Goal: Check status: Check status

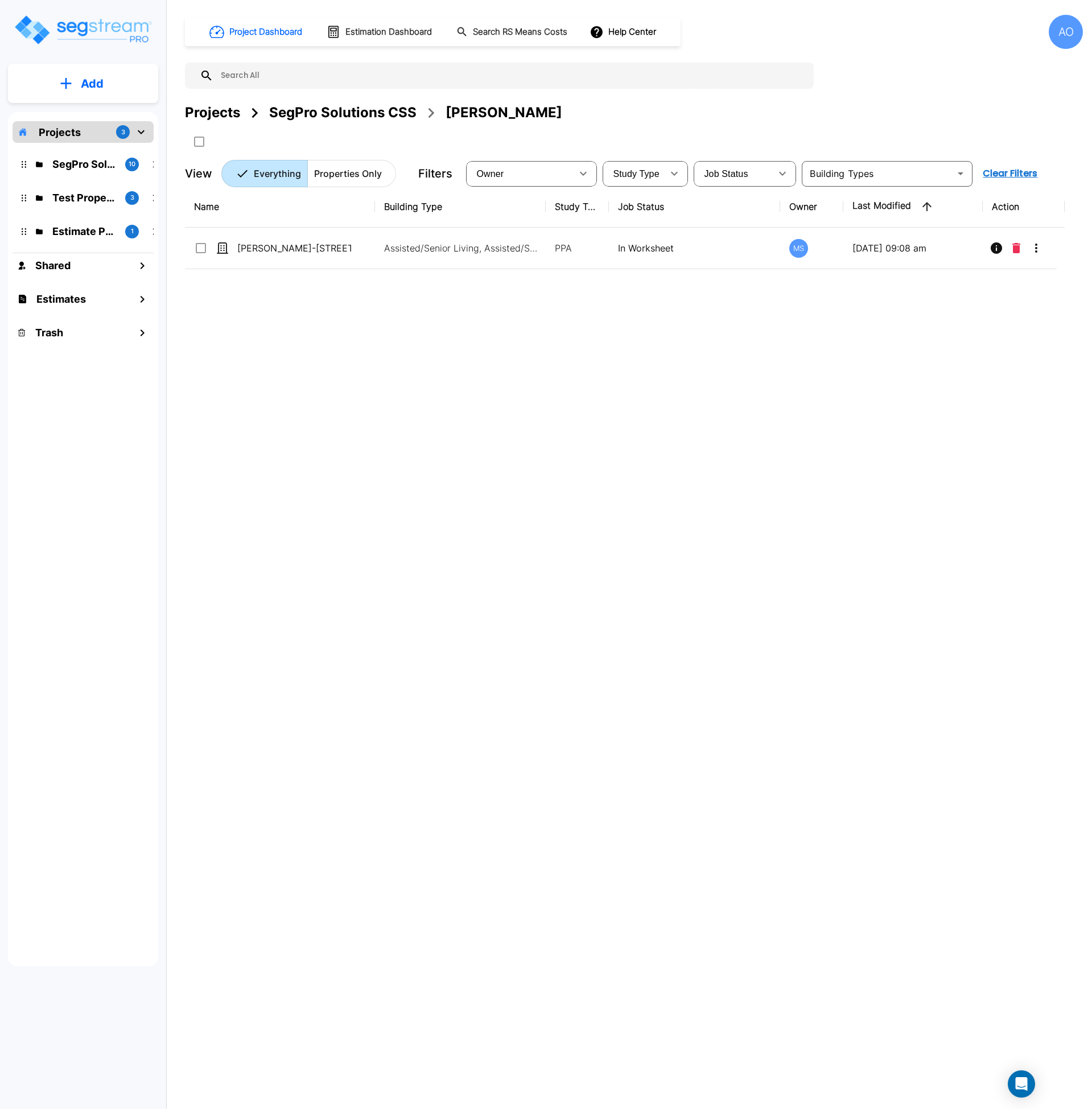
click at [439, 469] on div "Name Building Type Study Type Job Status Owner Last Modified Action Chase Linds…" at bounding box center [625, 530] width 880 height 688
click at [328, 108] on div "SegPro Solutions CSS" at bounding box center [343, 113] width 147 height 21
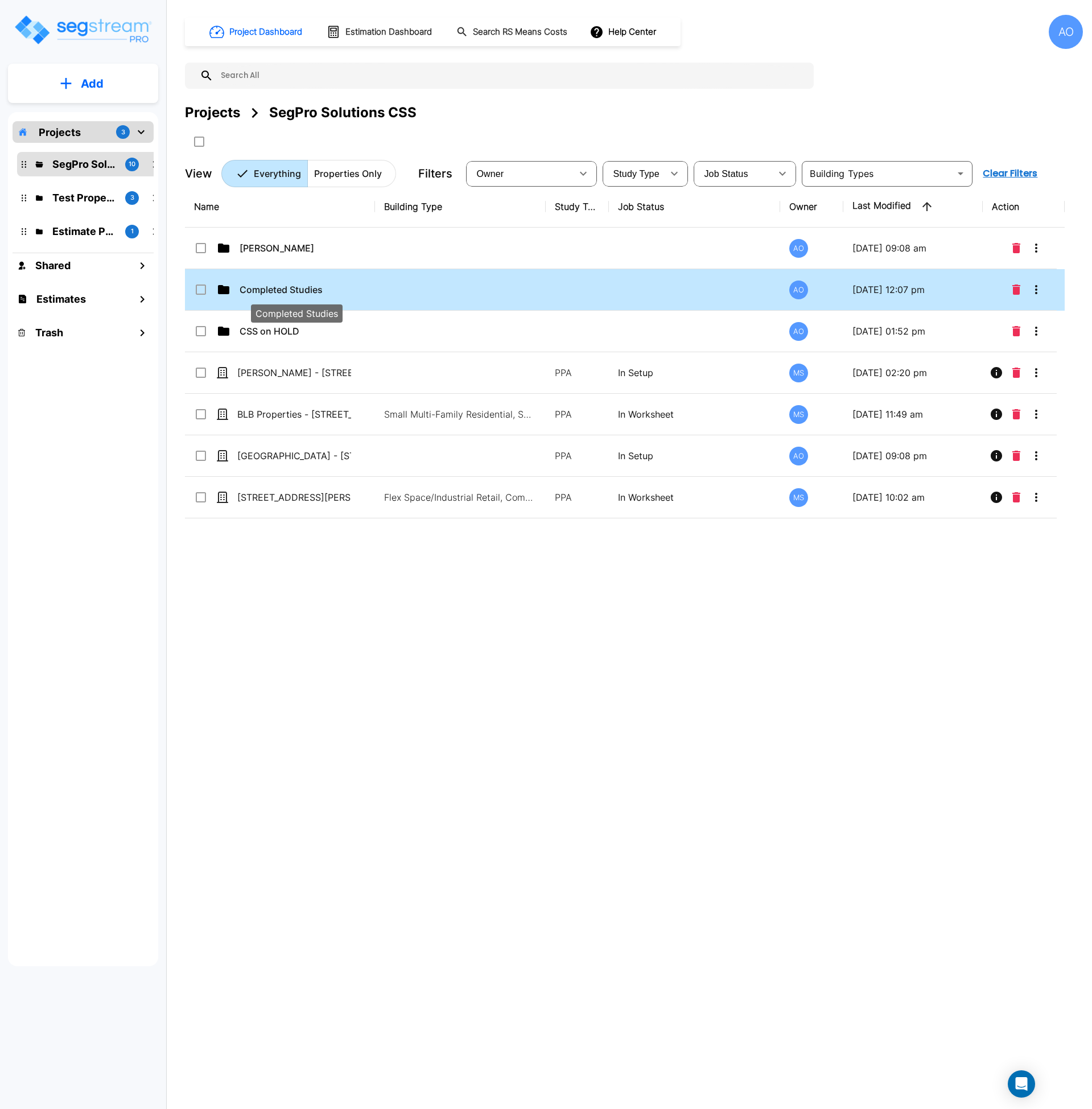
click at [288, 294] on p "Completed Studies" at bounding box center [296, 289] width 114 height 14
checkbox input "true"
click at [288, 294] on p "Completed Studies" at bounding box center [296, 289] width 114 height 14
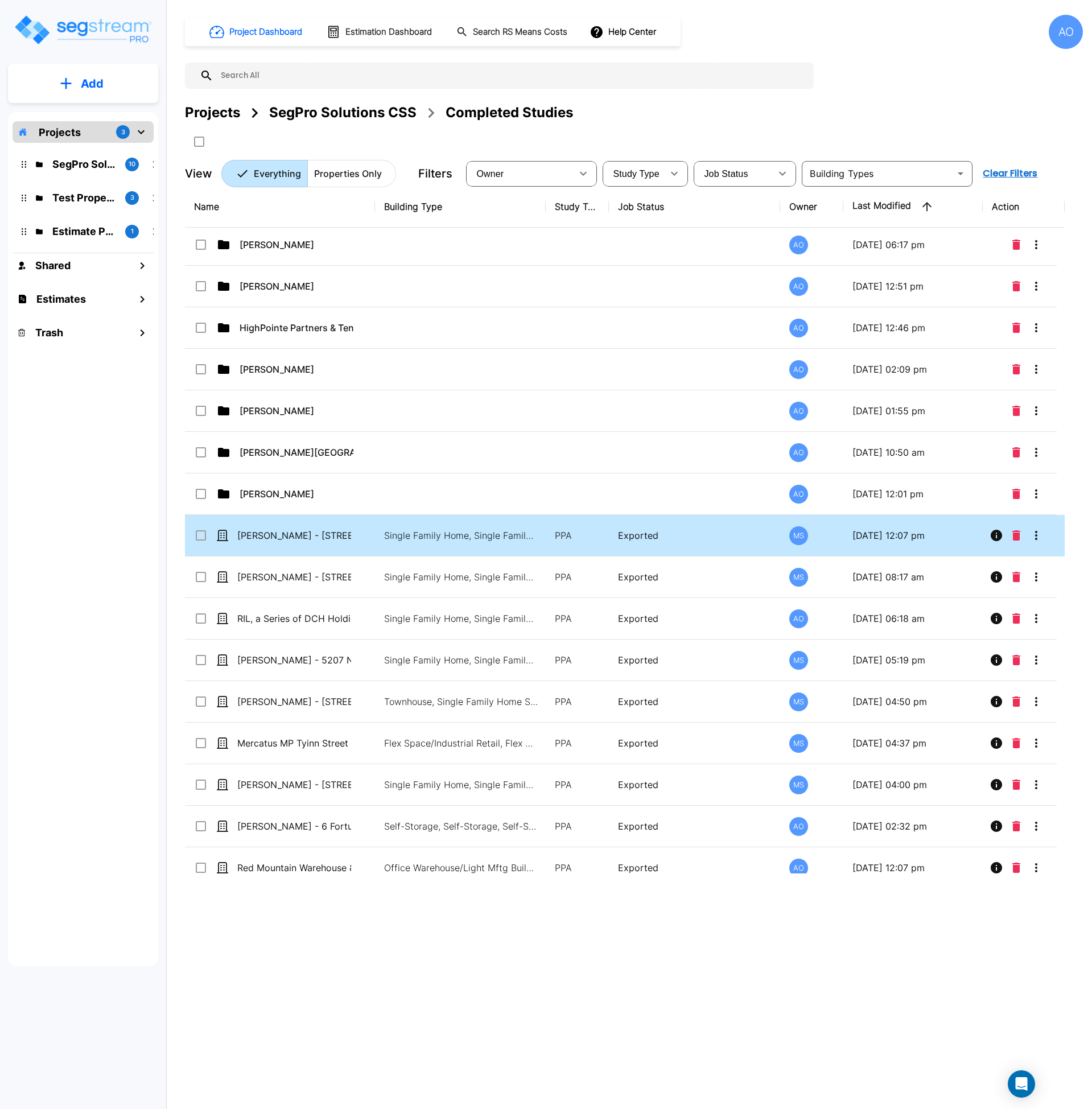
scroll to position [710, 0]
click at [319, 532] on p "[PERSON_NAME] - [STREET_ADDRESS][PERSON_NAME]" at bounding box center [294, 534] width 114 height 14
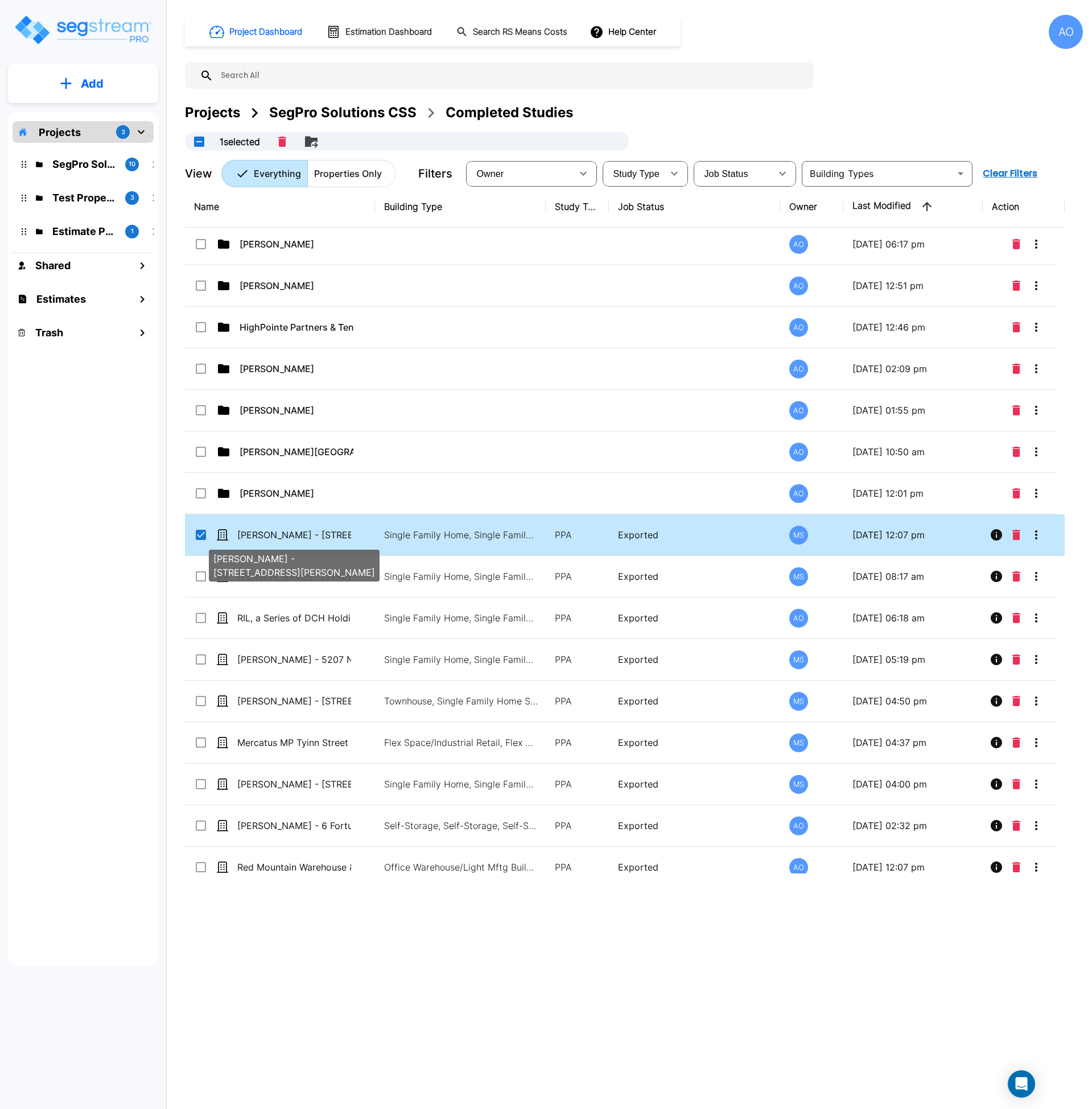
checkbox input "true"
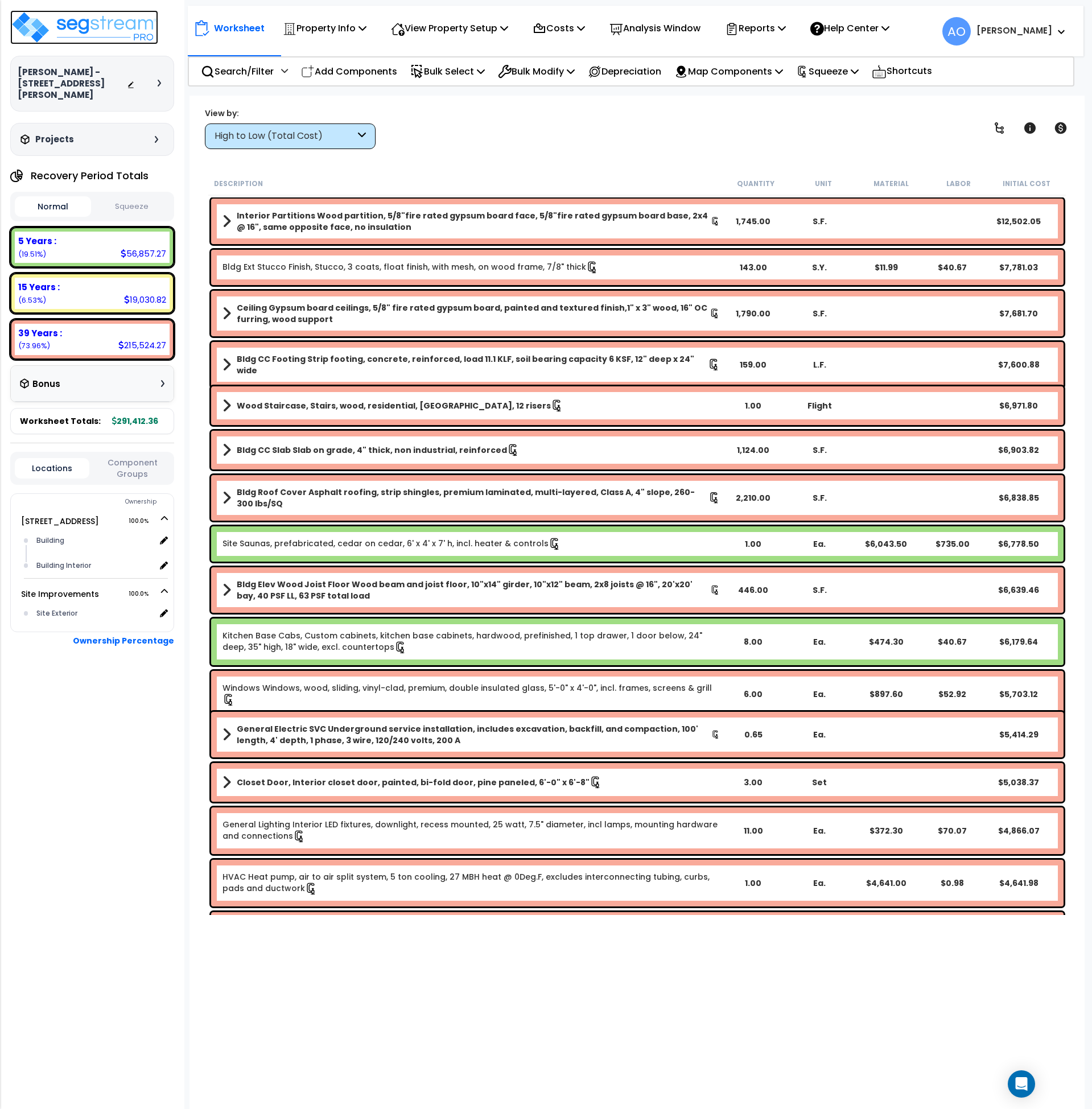
click at [133, 28] on img at bounding box center [84, 27] width 148 height 34
